Goal: Task Accomplishment & Management: Use online tool/utility

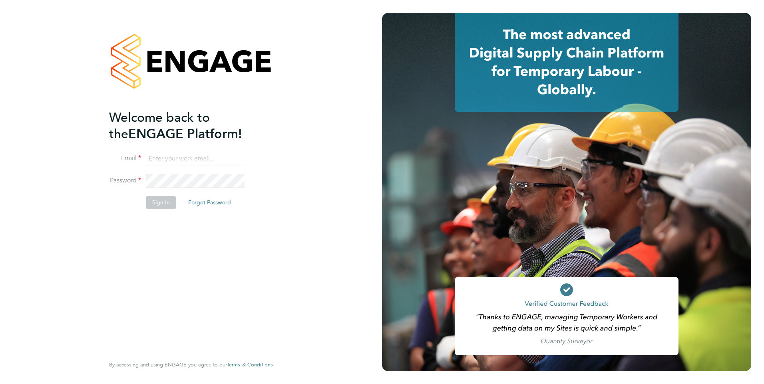
type input "[EMAIL_ADDRESS][PERSON_NAME][DOMAIN_NAME]"
click at [152, 203] on button "Sign In" at bounding box center [161, 202] width 30 height 13
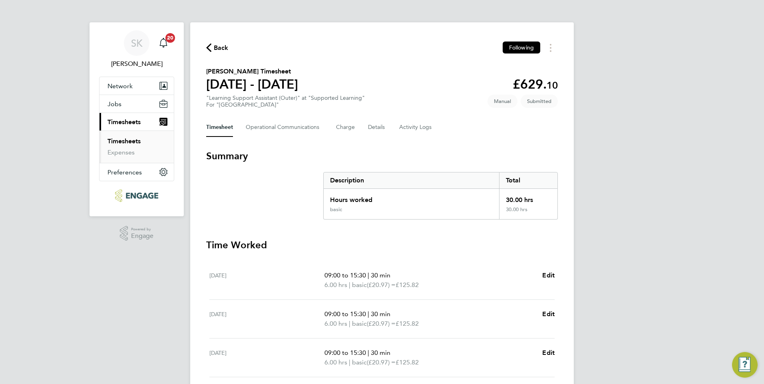
click at [726, 123] on div "SK [PERSON_NAME] Notifications 20 Applications: Network Sites Workers Jobs Posi…" at bounding box center [382, 263] width 764 height 526
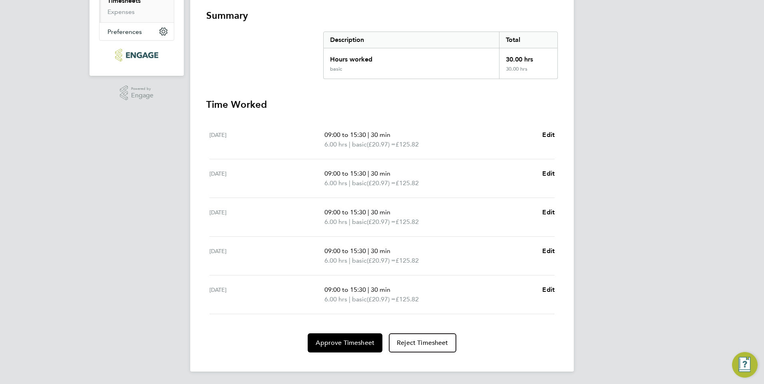
scroll to position [141, 0]
click at [346, 339] on span "Approve Timesheet" at bounding box center [345, 343] width 59 height 8
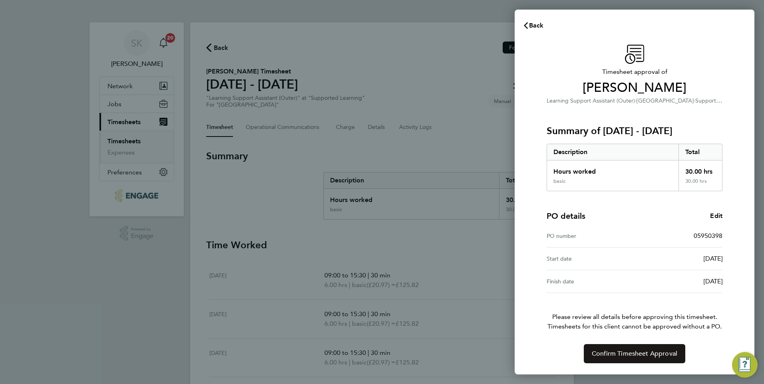
click at [635, 354] on span "Confirm Timesheet Approval" at bounding box center [635, 354] width 86 height 8
